Goal: Task Accomplishment & Management: Manage account settings

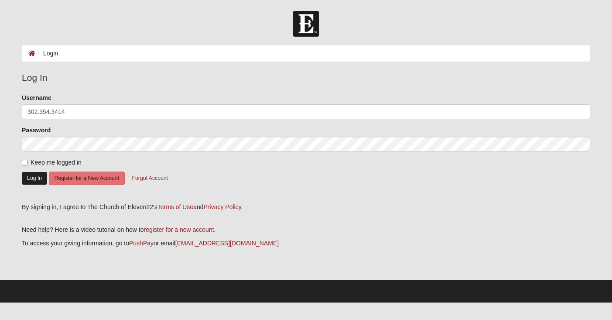
click at [40, 177] on button "Log In" at bounding box center [34, 178] width 25 height 13
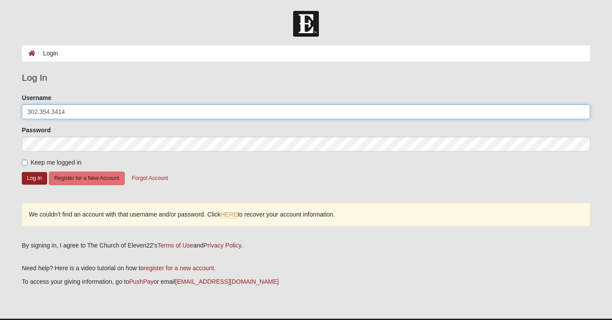
click at [75, 113] on input "302.354.3414" at bounding box center [306, 111] width 568 height 15
type input "3"
type input "[EMAIL_ADDRESS][DOMAIN_NAME]"
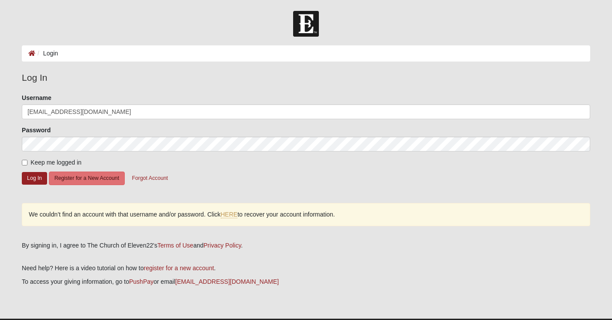
click at [145, 154] on form "Please correct the following: Username [EMAIL_ADDRESS][DOMAIN_NAME] Password Ke…" at bounding box center [306, 144] width 568 height 103
click at [36, 176] on button "Log In" at bounding box center [34, 178] width 25 height 13
click at [233, 213] on link "HERE" at bounding box center [229, 214] width 17 height 7
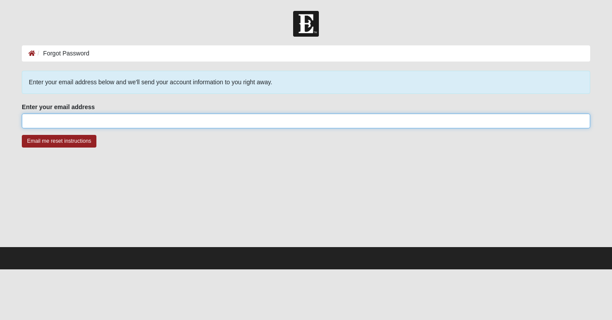
click at [33, 120] on input "Enter your email address" at bounding box center [306, 120] width 568 height 15
type input "carlam9094"
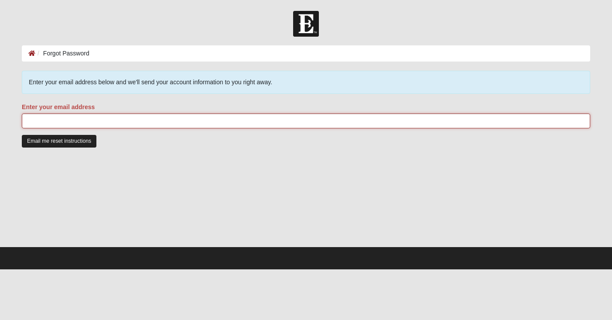
type input "[EMAIL_ADDRESS][DOMAIN_NAME]"
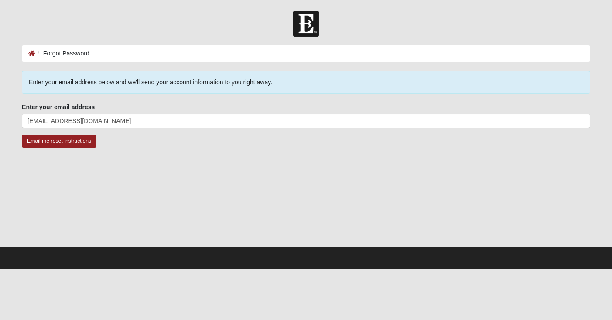
click at [75, 171] on div at bounding box center [306, 202] width 568 height 87
click at [63, 139] on input "Email me reset instructions" at bounding box center [59, 141] width 75 height 13
